Goal: Task Accomplishment & Management: Manage account settings

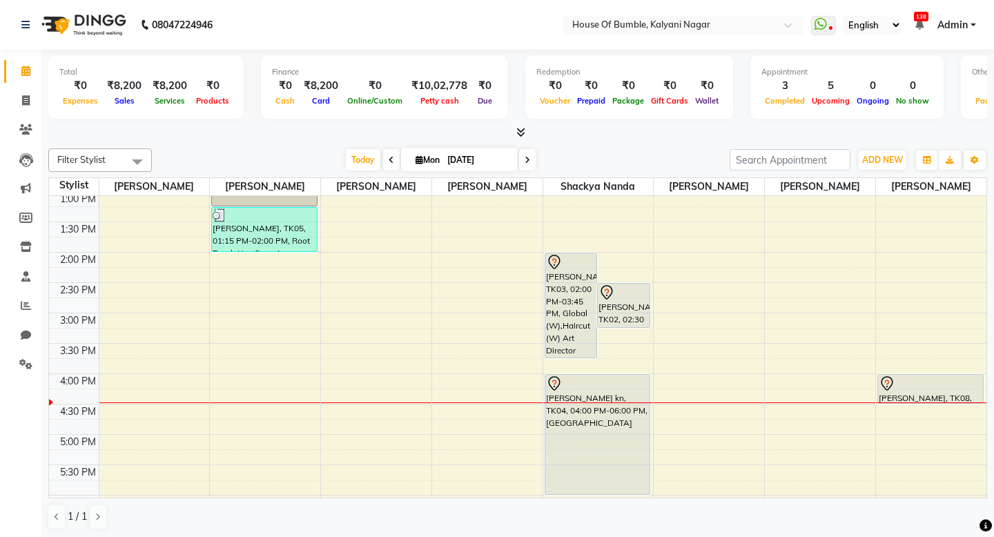
scroll to position [248, 0]
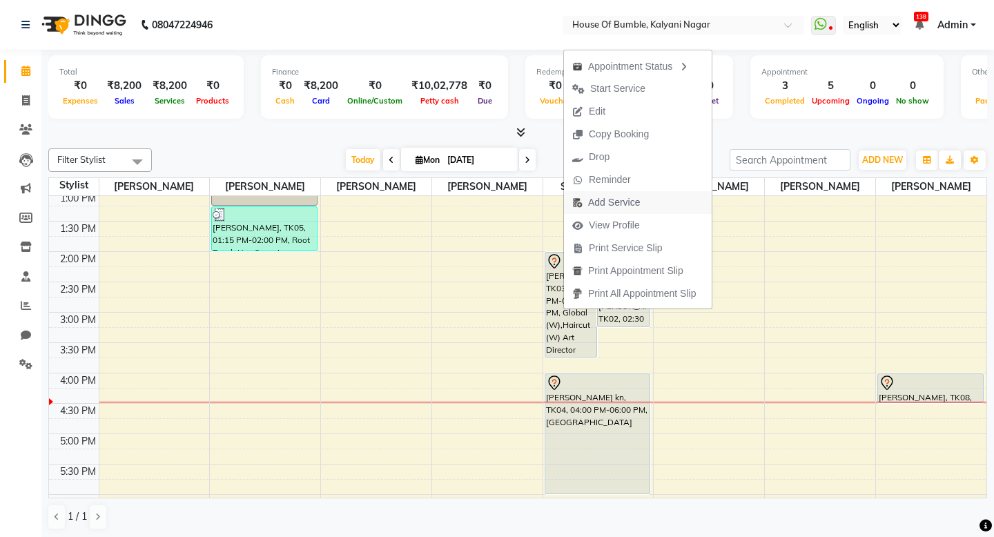
click at [604, 195] on span "Add Service" at bounding box center [606, 202] width 84 height 23
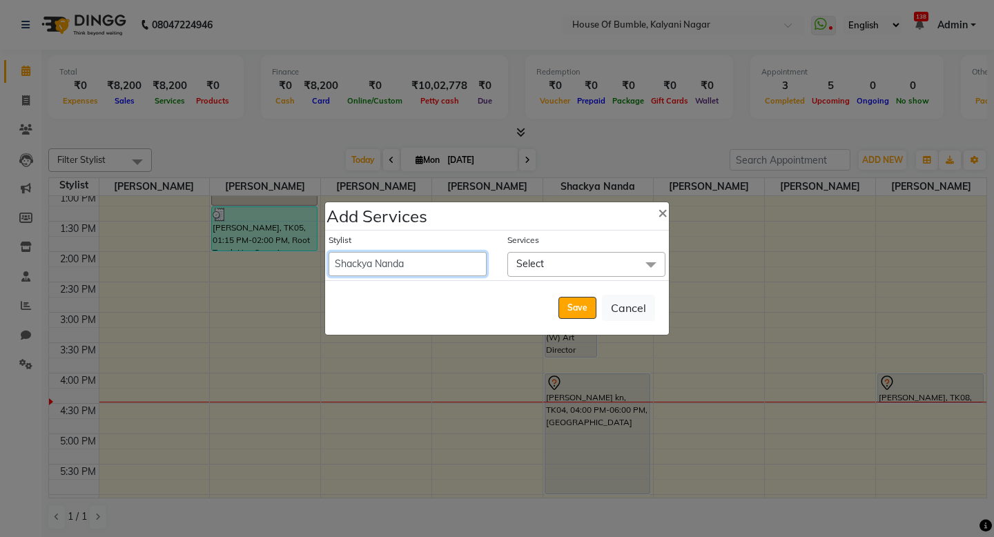
select select "8247"
select select "945"
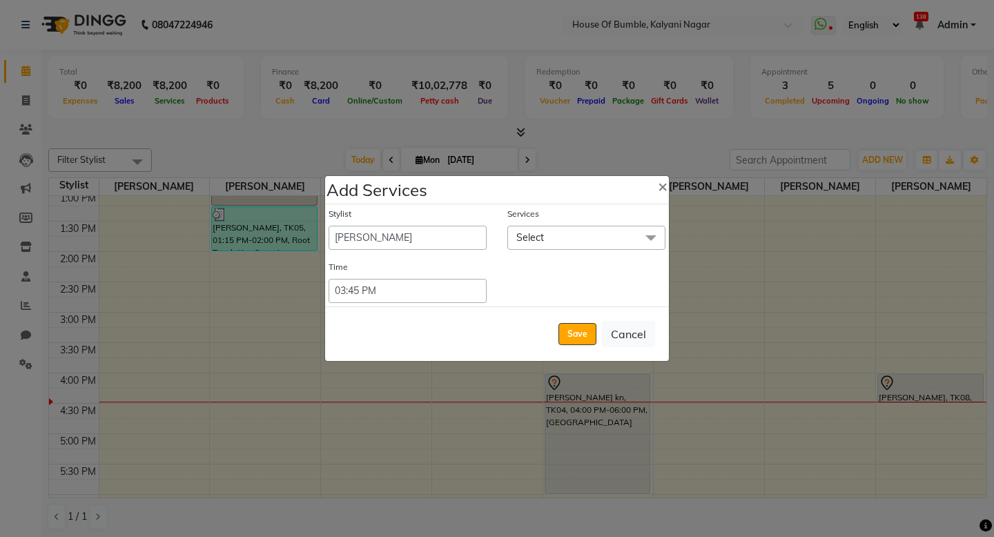
click at [555, 258] on div "Stylist - [PERSON_NAME] [PERSON_NAME] [PERSON_NAME] Manager [PERSON_NAME] Shack…" at bounding box center [497, 255] width 344 height 102
click at [555, 247] on span "Select" at bounding box center [587, 238] width 158 height 24
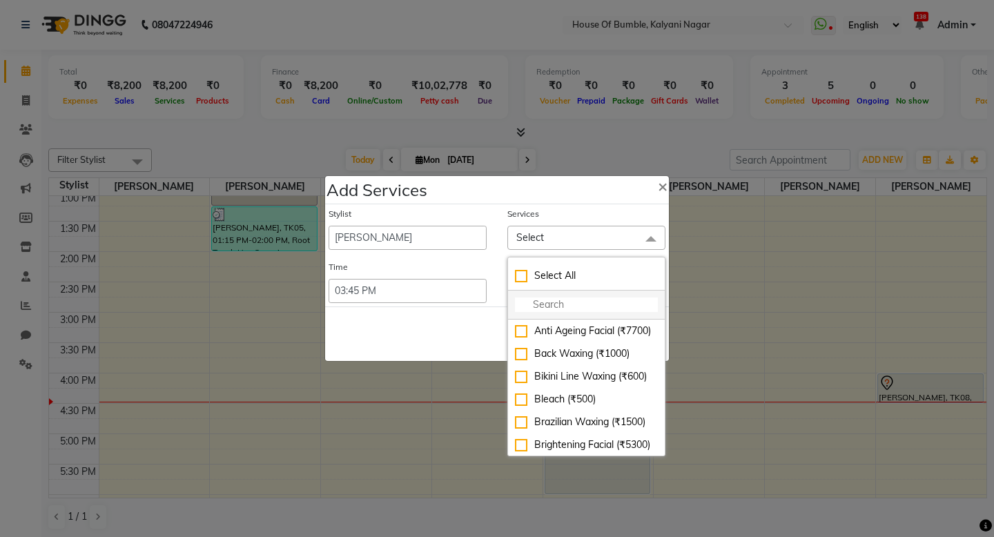
click at [523, 308] on input "multiselect-search" at bounding box center [586, 305] width 143 height 15
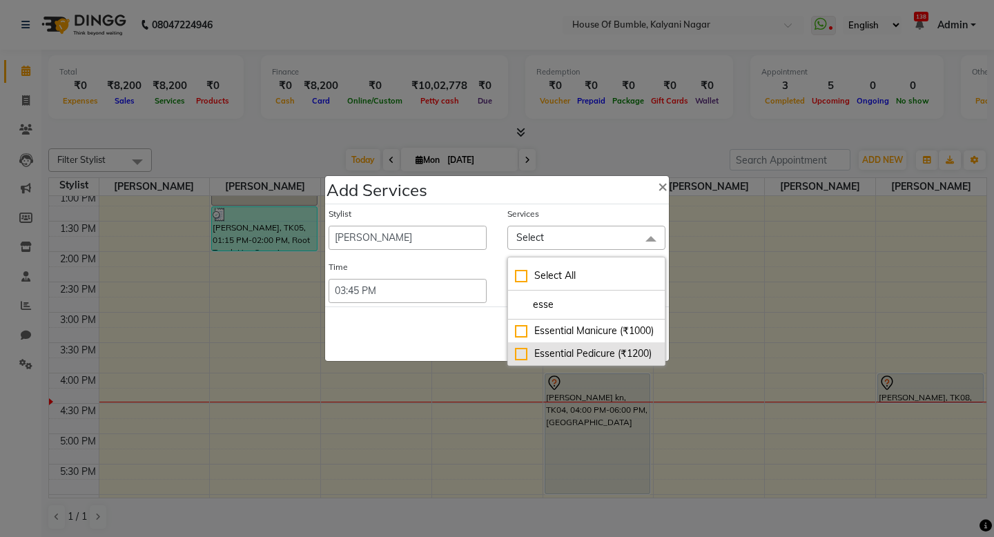
type input "esse"
click at [518, 349] on div "Essential Pedicure (₹1200)" at bounding box center [586, 354] width 143 height 15
checkbox input "true"
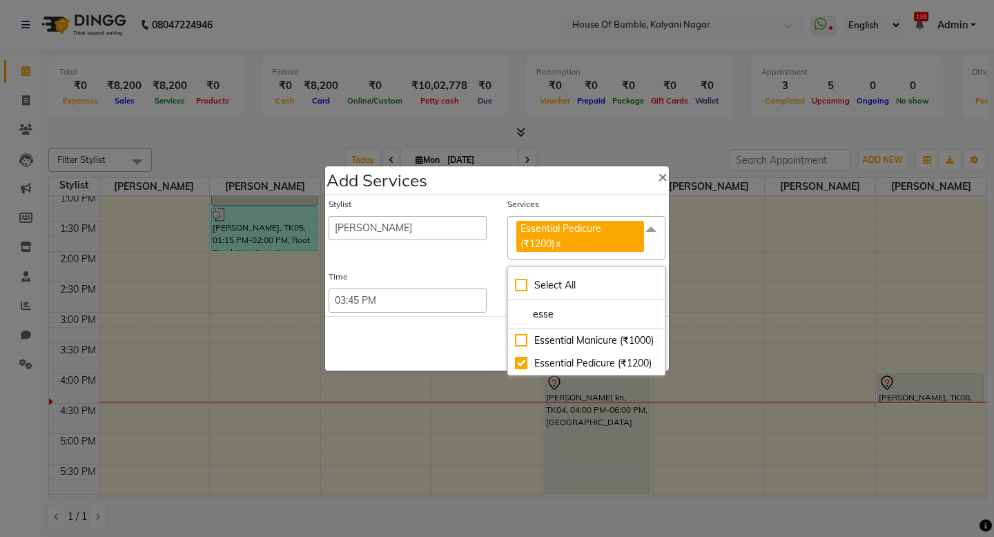
click at [434, 345] on div "Save Cancel" at bounding box center [497, 343] width 344 height 55
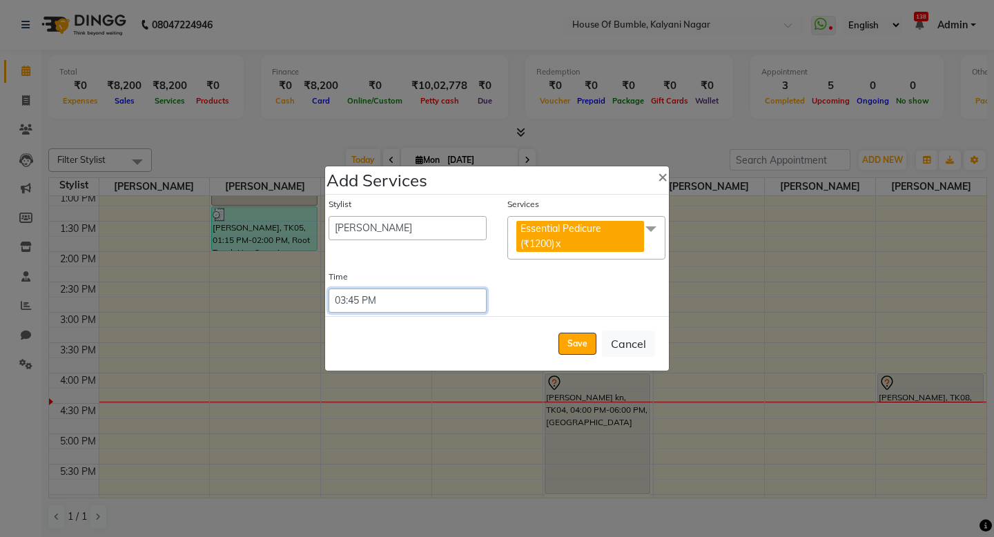
select select "885"
click at [566, 340] on button "Save" at bounding box center [578, 344] width 38 height 22
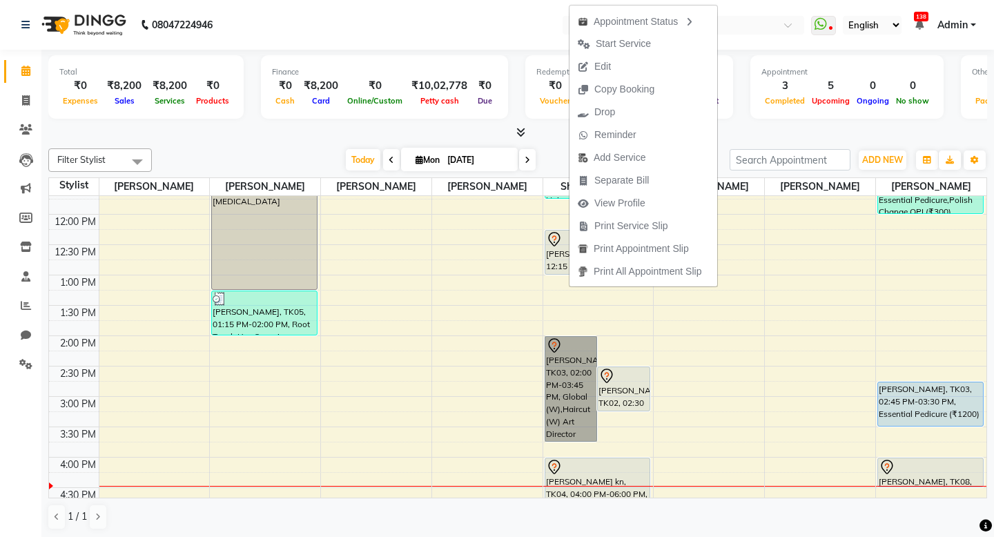
scroll to position [141, 0]
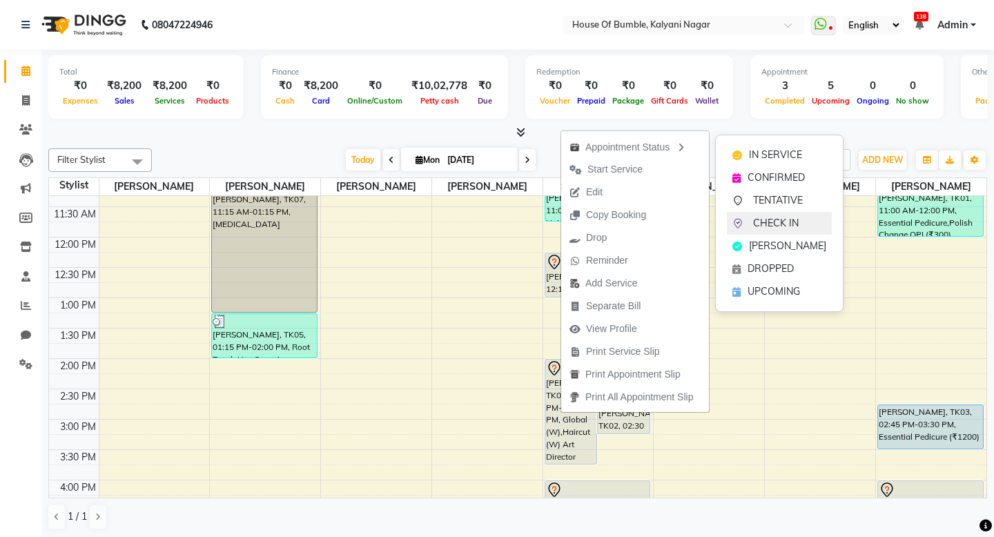
click at [790, 218] on span "CHECK IN" at bounding box center [776, 223] width 46 height 15
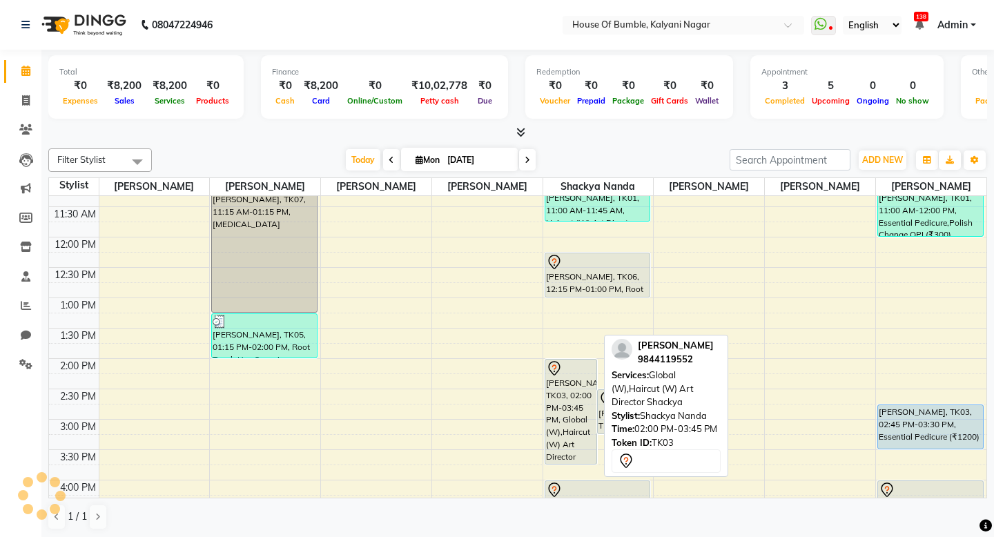
click at [547, 407] on div "[PERSON_NAME], TK03, 02:00 PM-03:45 PM, Global (W),Haircut (W) Art Director Sha…" at bounding box center [572, 412] width 52 height 104
select select "8"
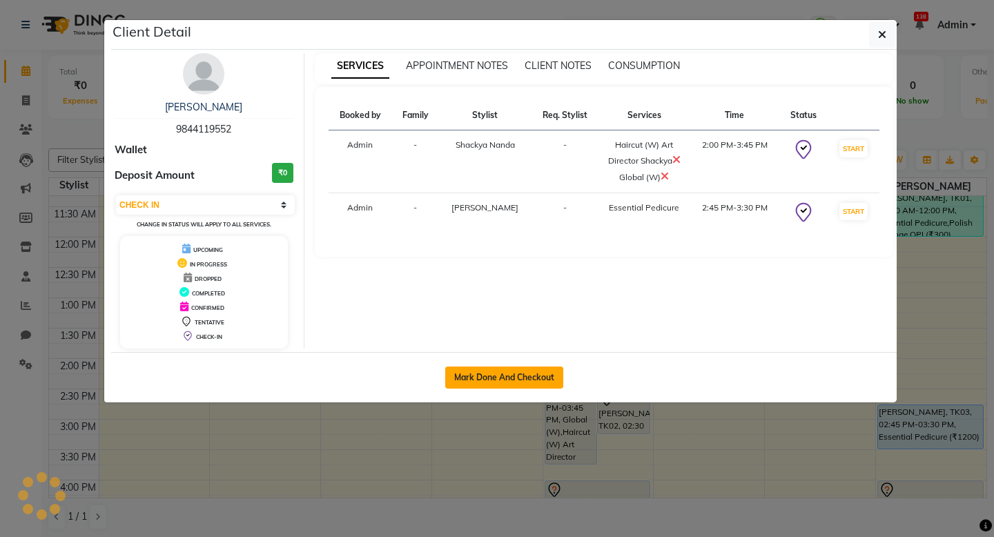
click at [510, 383] on button "Mark Done And Checkout" at bounding box center [504, 378] width 118 height 22
select select "579"
select select "service"
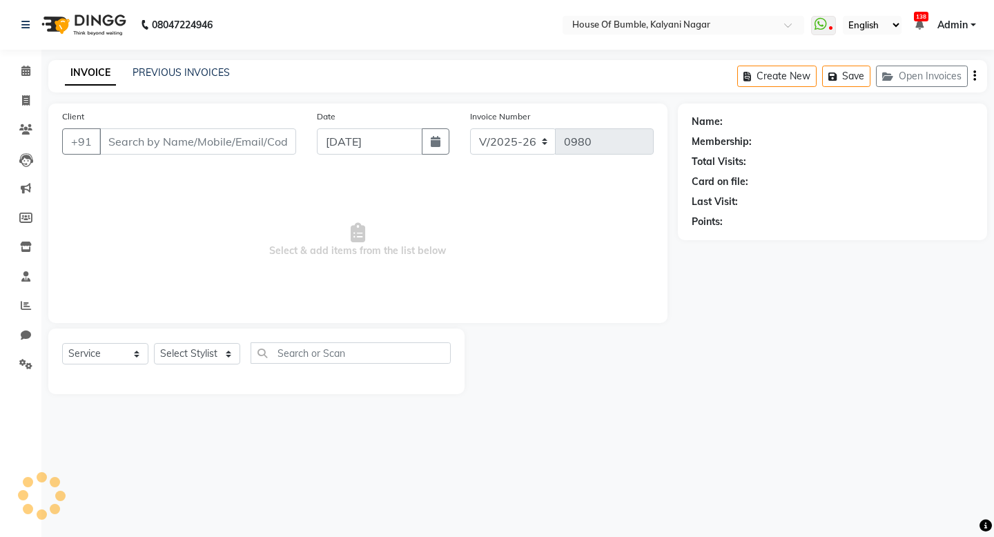
type input "9844119552"
select select "76627"
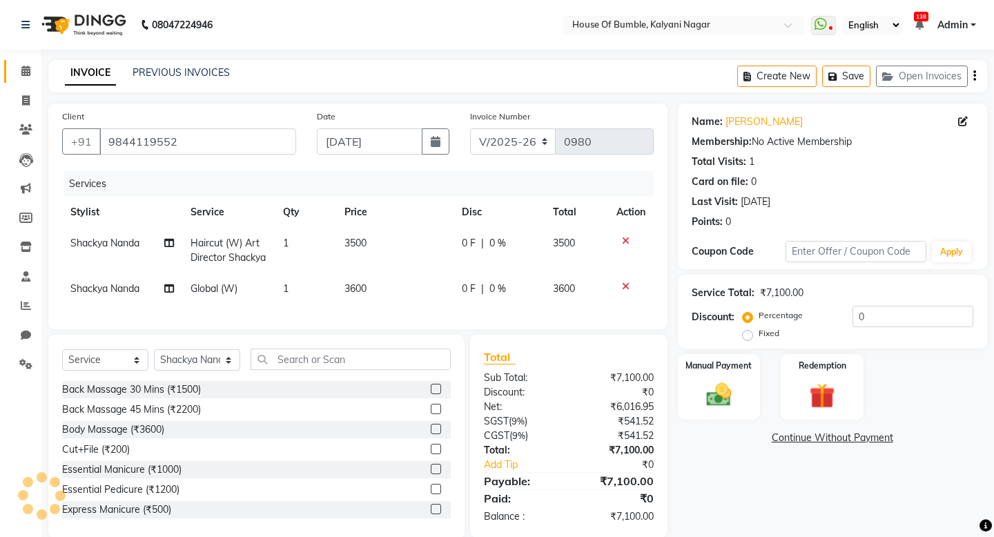
scroll to position [37, 0]
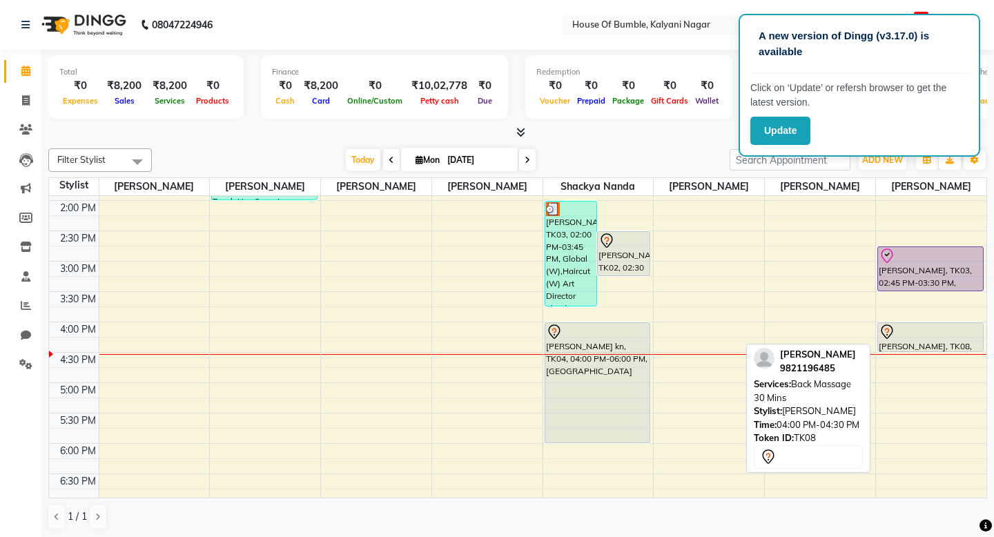
scroll to position [0, 1]
click at [904, 344] on div "[PERSON_NAME], TK08, 04:00 PM-04:30 PM, Back Massage 30 Mins" at bounding box center [930, 337] width 105 height 28
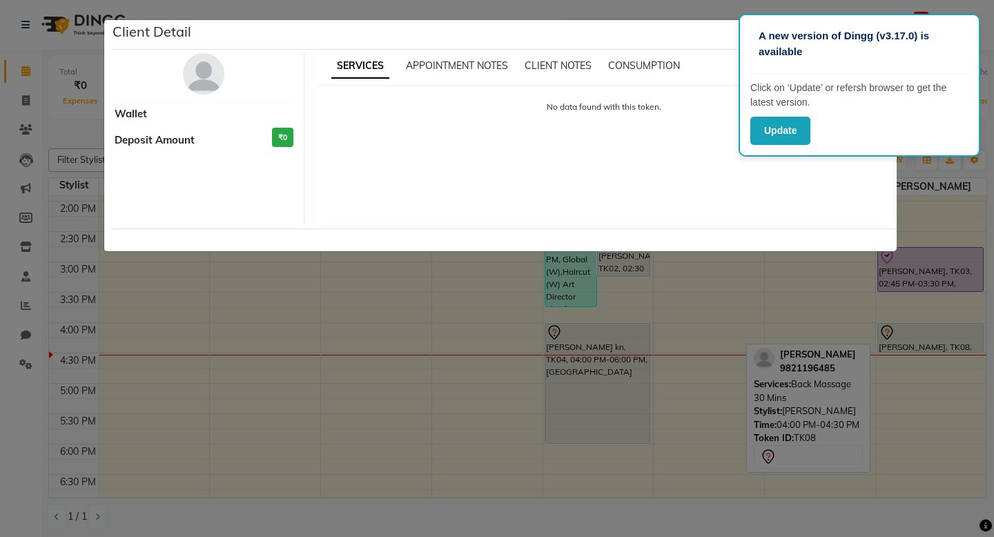
scroll to position [0, 0]
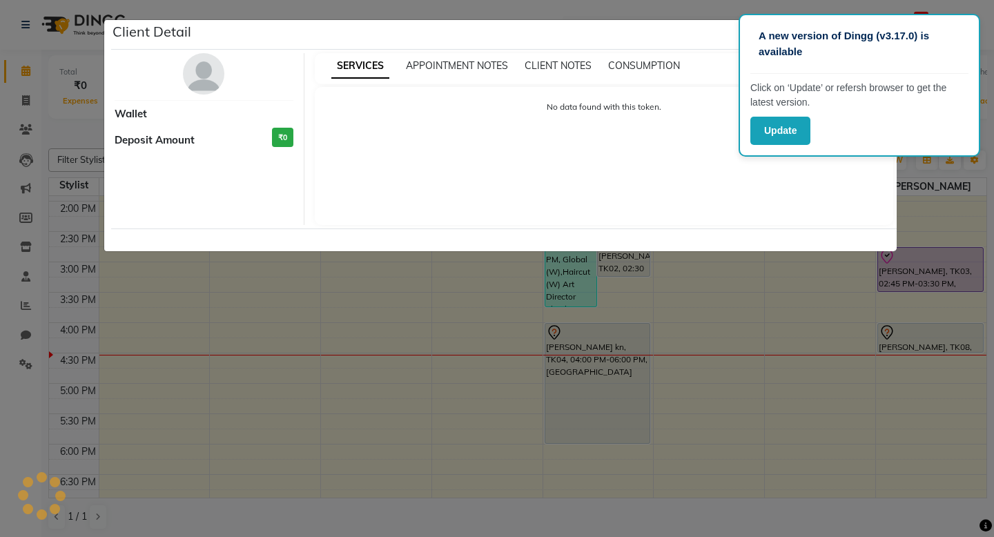
click at [644, 170] on div "No data found with this token." at bounding box center [604, 156] width 579 height 138
click at [795, 360] on ngb-modal-window "Client Detail Wallet Deposit Amount ₹0 SERVICES APPOINTMENT NOTES CLIENT NOTES …" at bounding box center [497, 268] width 994 height 537
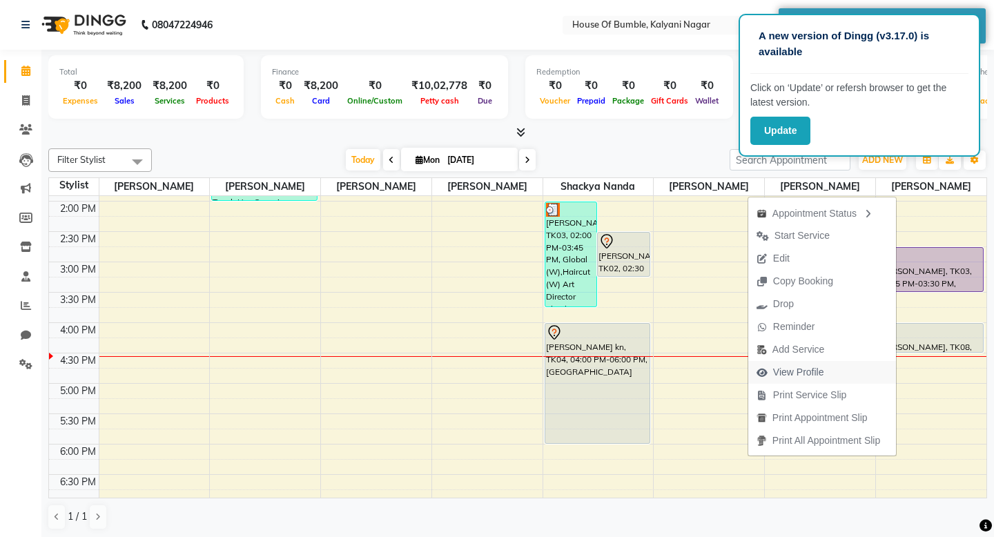
click at [796, 381] on span "View Profile" at bounding box center [791, 372] width 84 height 23
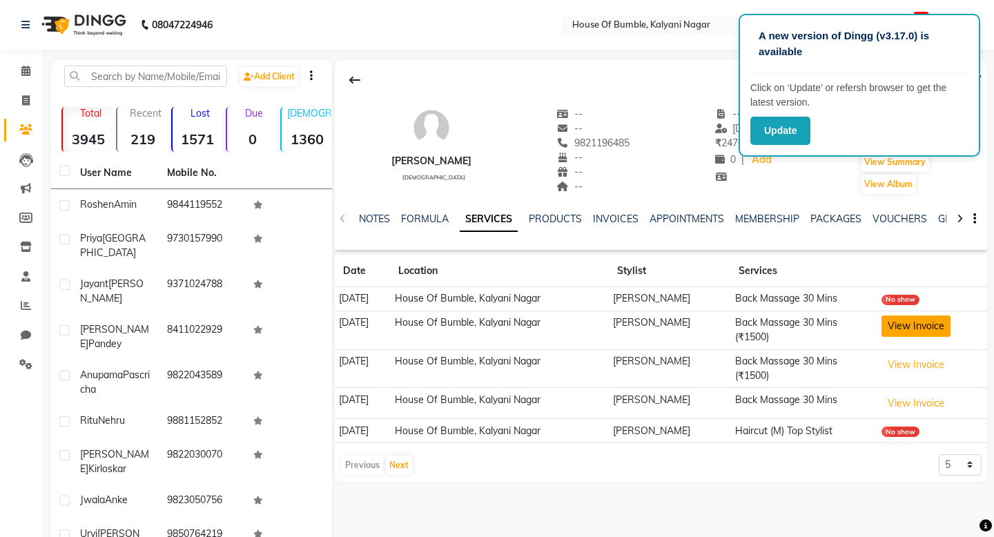
click at [911, 322] on button "View Invoice" at bounding box center [916, 326] width 69 height 21
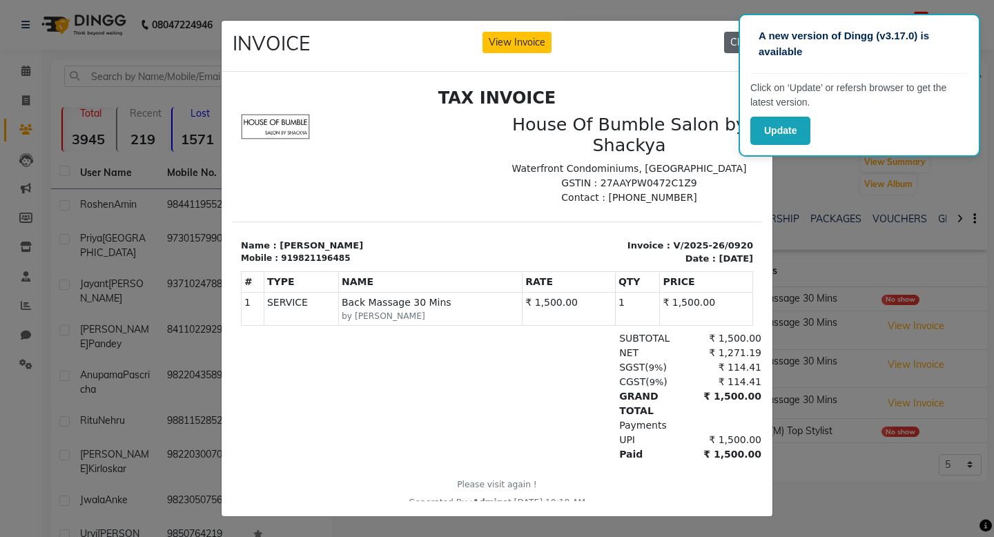
click at [737, 40] on button "Close" at bounding box center [742, 42] width 37 height 21
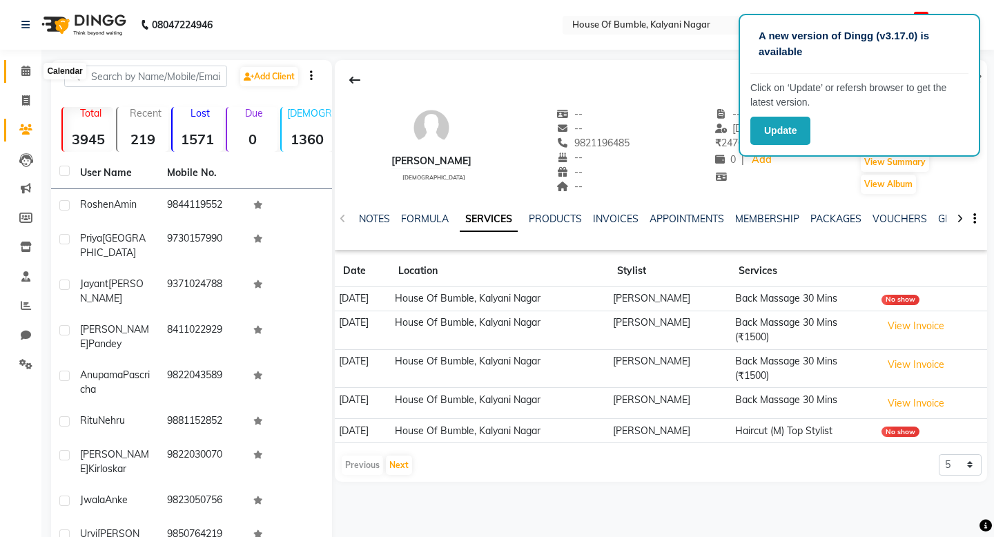
click at [31, 68] on span at bounding box center [26, 72] width 24 height 16
